Goal: Book appointment/travel/reservation

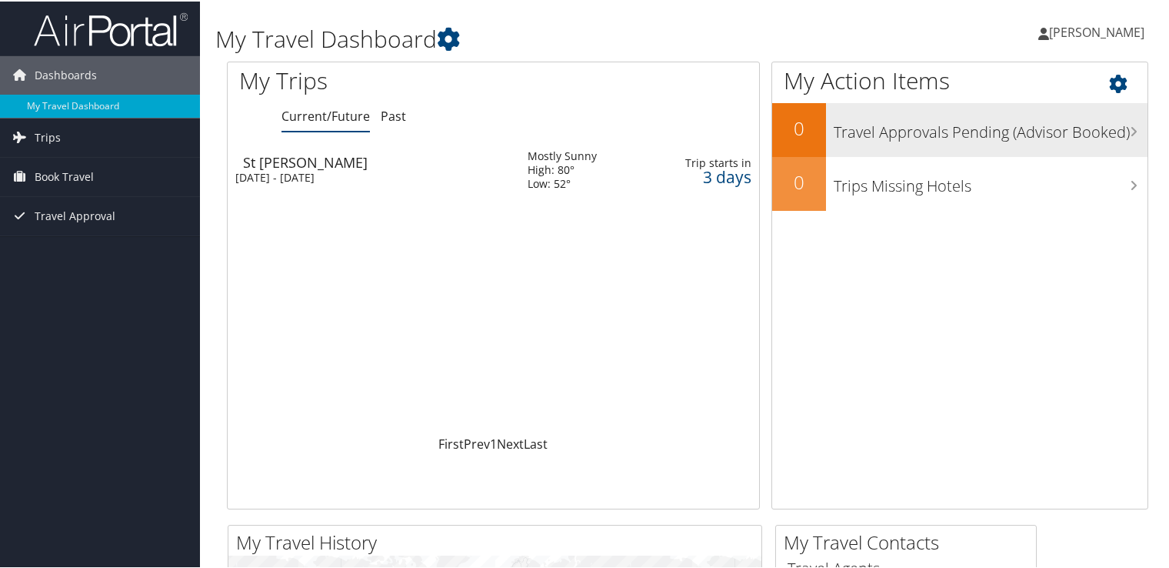
click at [1130, 131] on icon at bounding box center [1134, 130] width 8 height 12
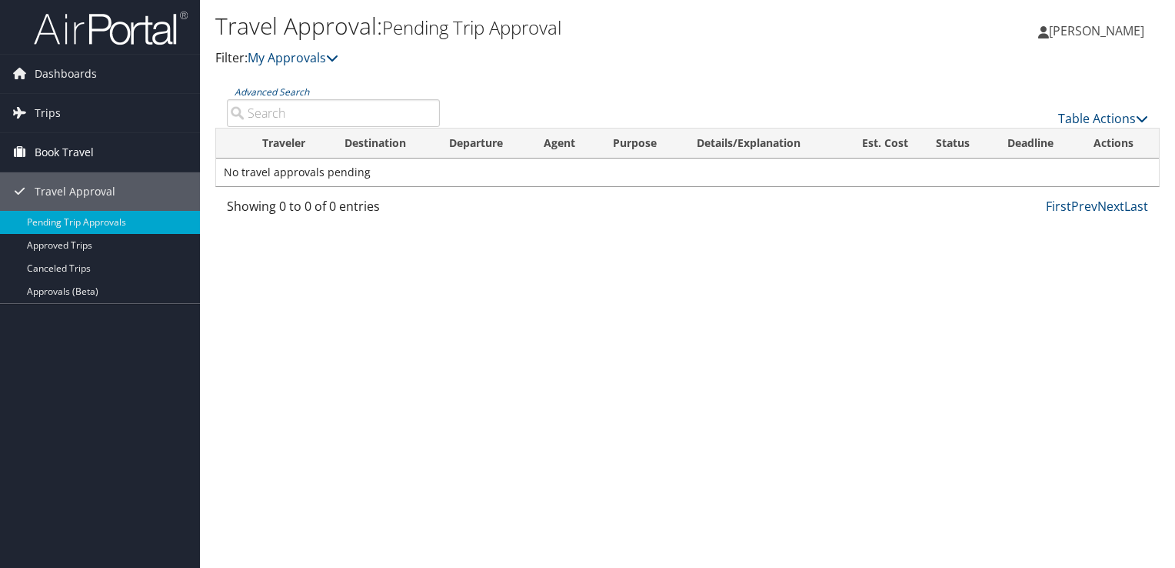
click at [72, 142] on span "Book Travel" at bounding box center [64, 152] width 59 height 38
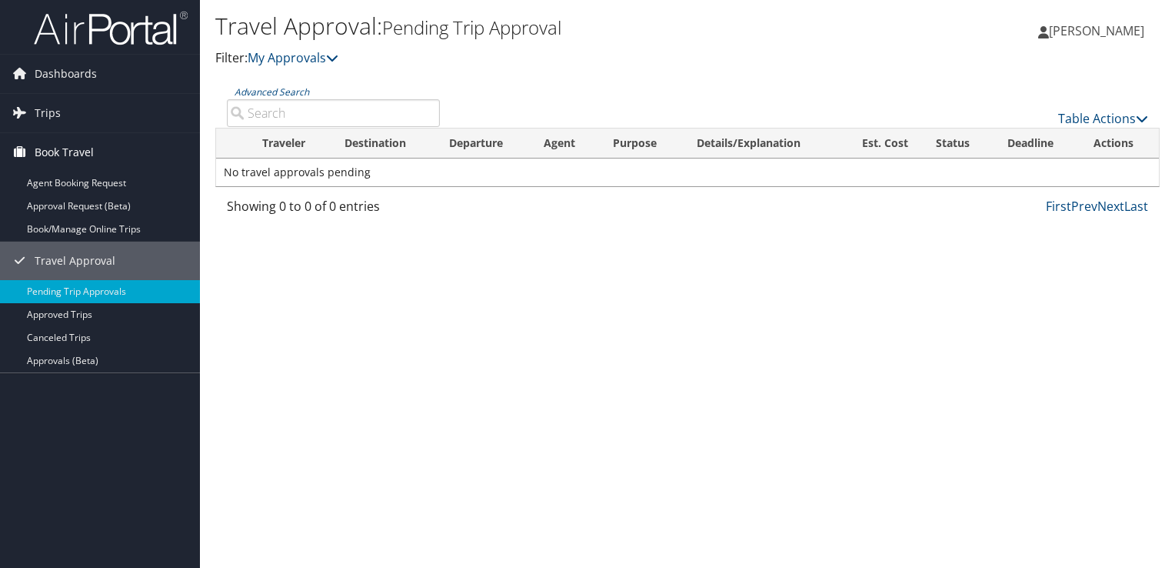
click at [75, 148] on span "Book Travel" at bounding box center [64, 152] width 59 height 38
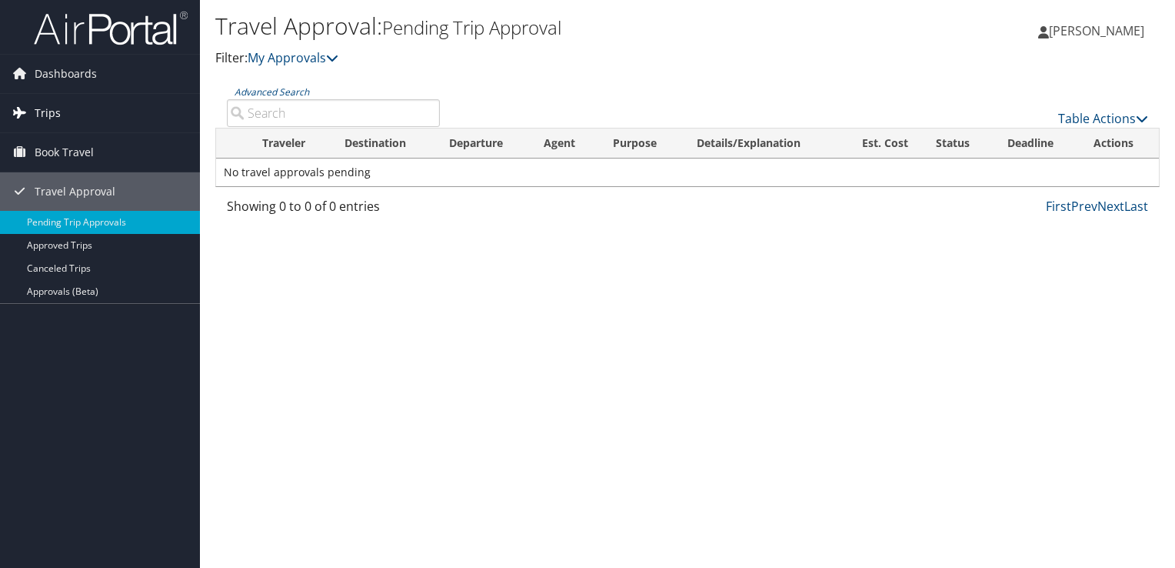
click at [58, 108] on span "Trips" at bounding box center [48, 113] width 26 height 38
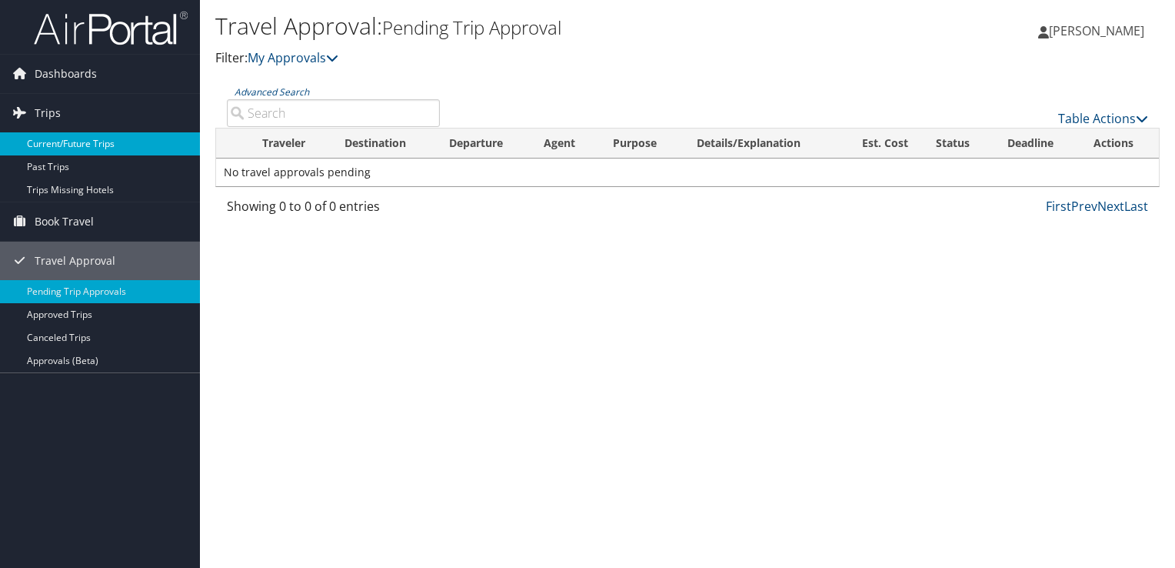
click at [70, 143] on link "Current/Future Trips" at bounding box center [100, 143] width 200 height 23
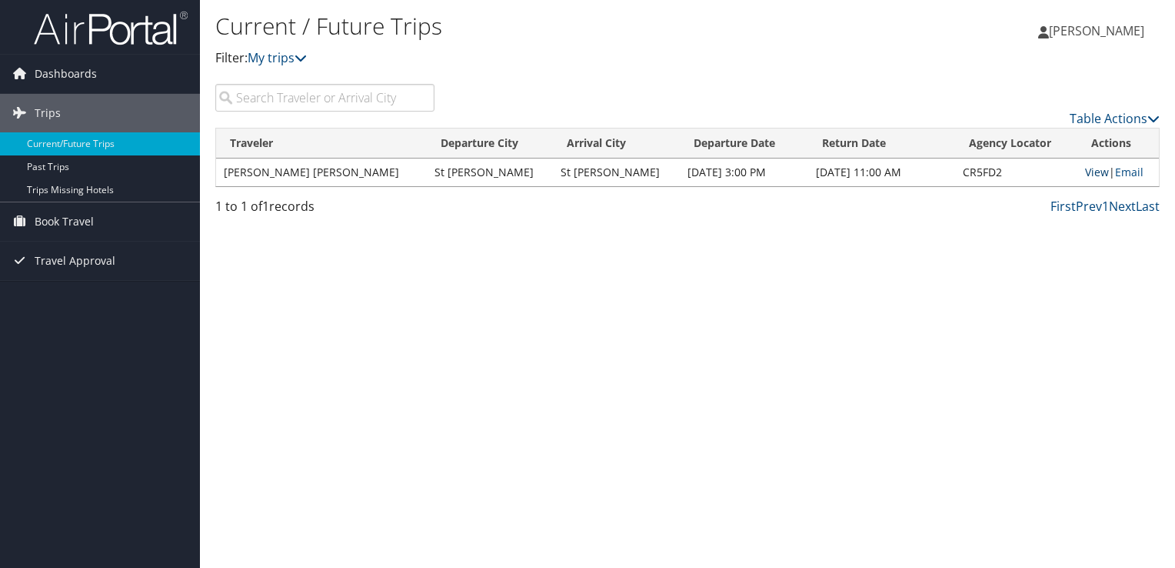
click at [1085, 171] on link "View" at bounding box center [1097, 172] width 24 height 15
click at [85, 214] on span "Book Travel" at bounding box center [64, 221] width 59 height 38
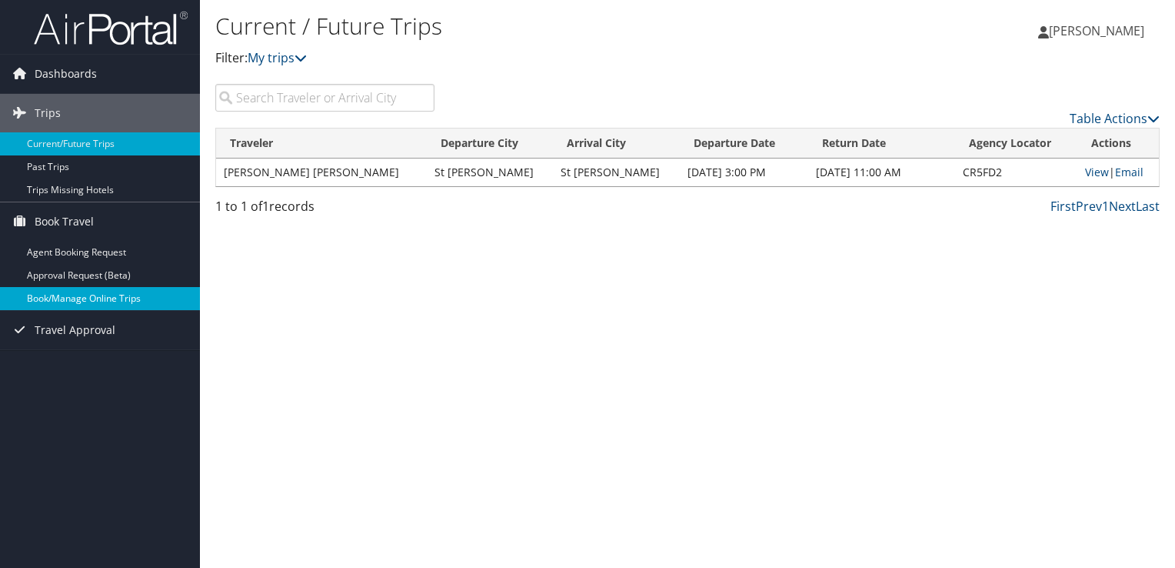
click at [80, 307] on link "Book/Manage Online Trips" at bounding box center [100, 298] width 200 height 23
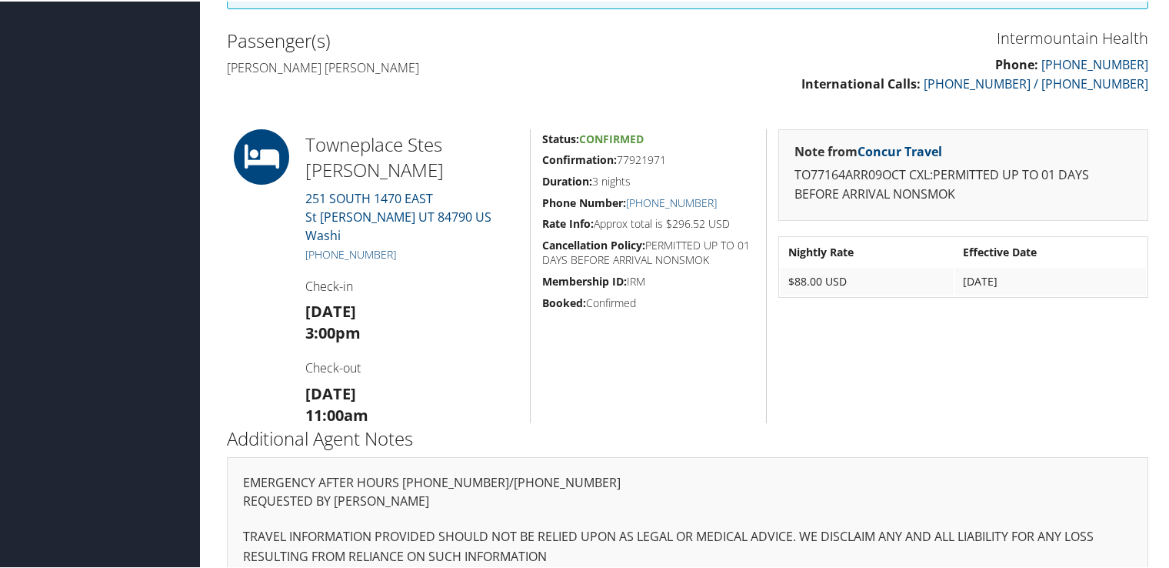
scroll to position [518, 0]
